Goal: Information Seeking & Learning: Learn about a topic

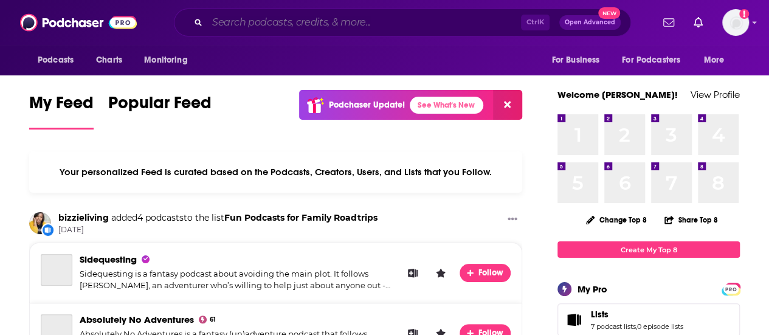
click at [270, 18] on input "Search podcasts, credits, & more..." at bounding box center [364, 22] width 314 height 19
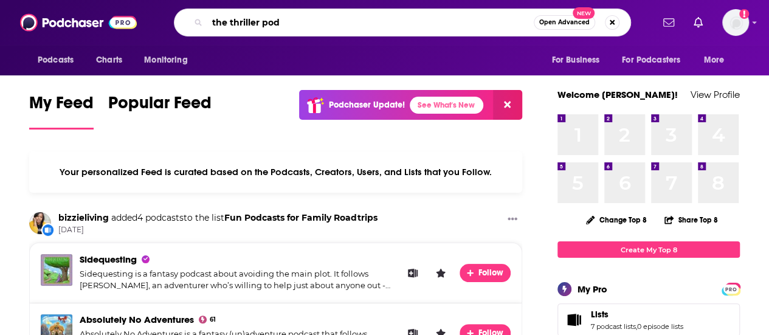
type input "the thriller pod"
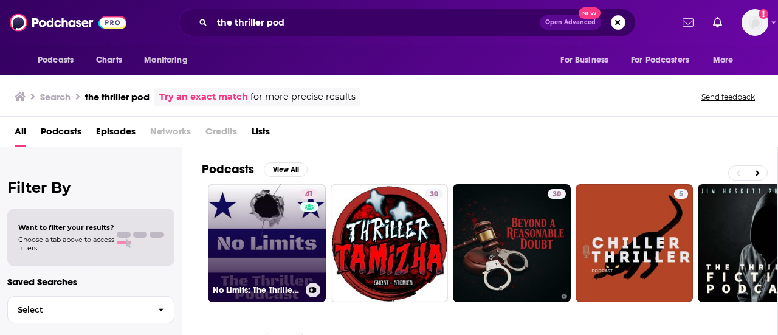
click at [278, 234] on link "41 No Limits: The Thriller Podcast" at bounding box center [267, 243] width 118 height 118
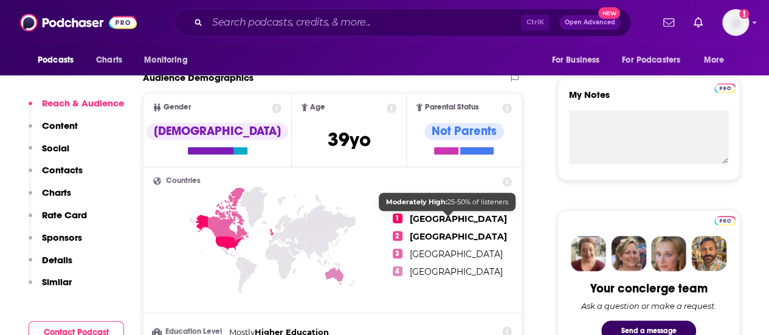
scroll to position [425, 0]
